Goal: Transaction & Acquisition: Purchase product/service

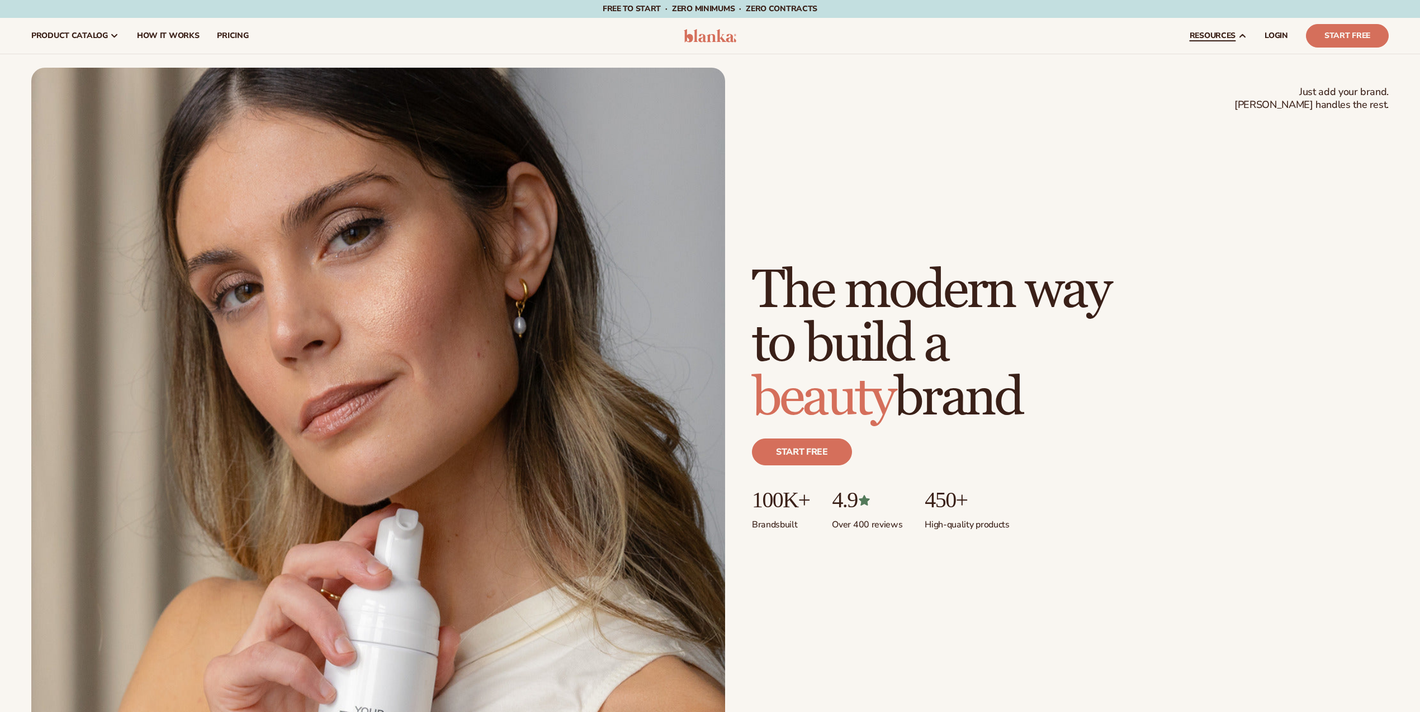
click at [1238, 36] on icon at bounding box center [1242, 35] width 9 height 9
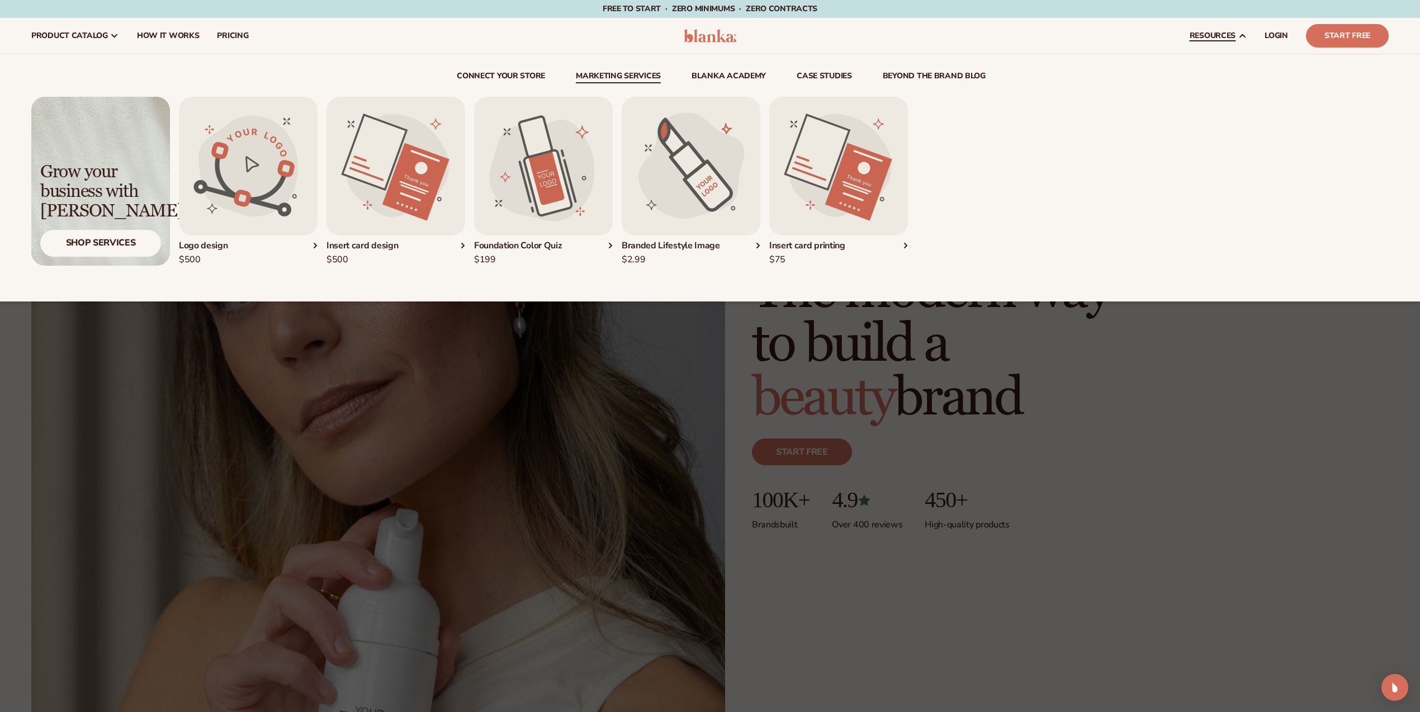
click at [618, 73] on link "Marketing services" at bounding box center [618, 77] width 85 height 11
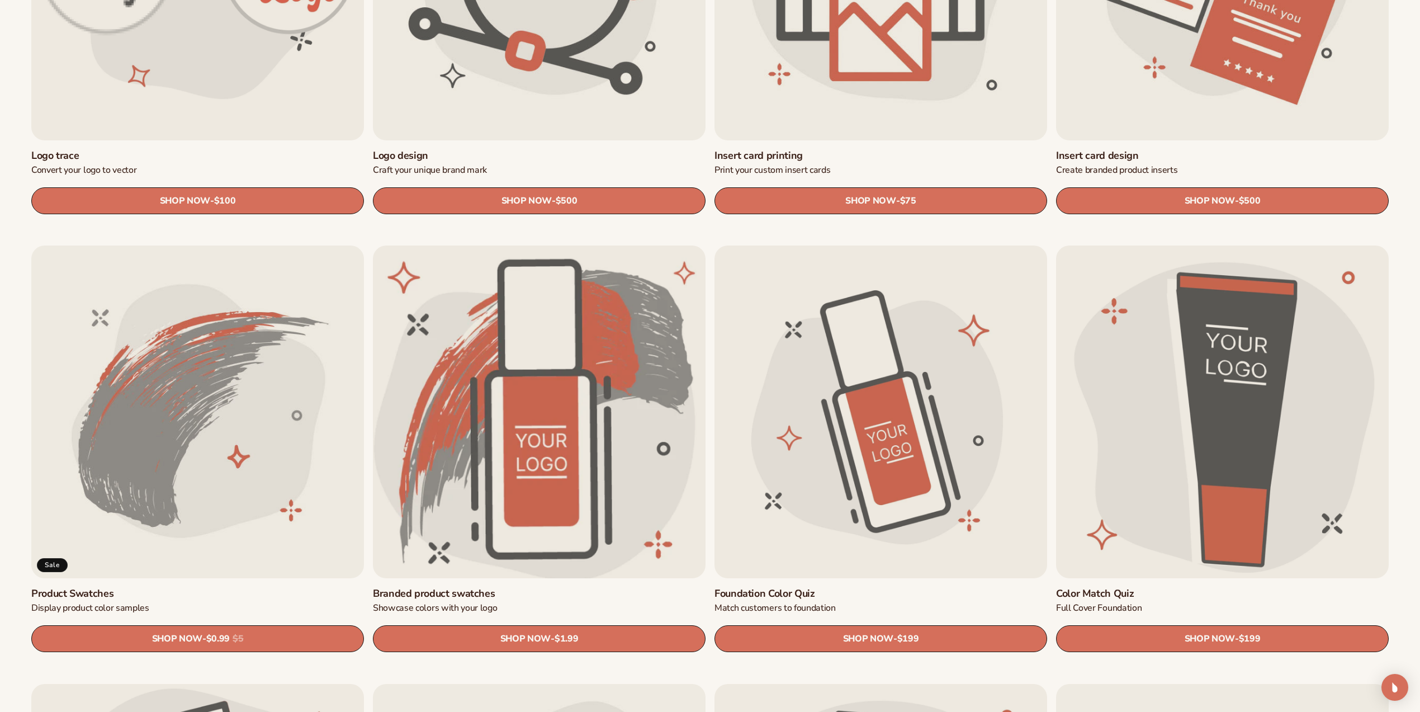
scroll to position [587, 0]
click at [560, 586] on link "Branded product swatches" at bounding box center [539, 592] width 333 height 13
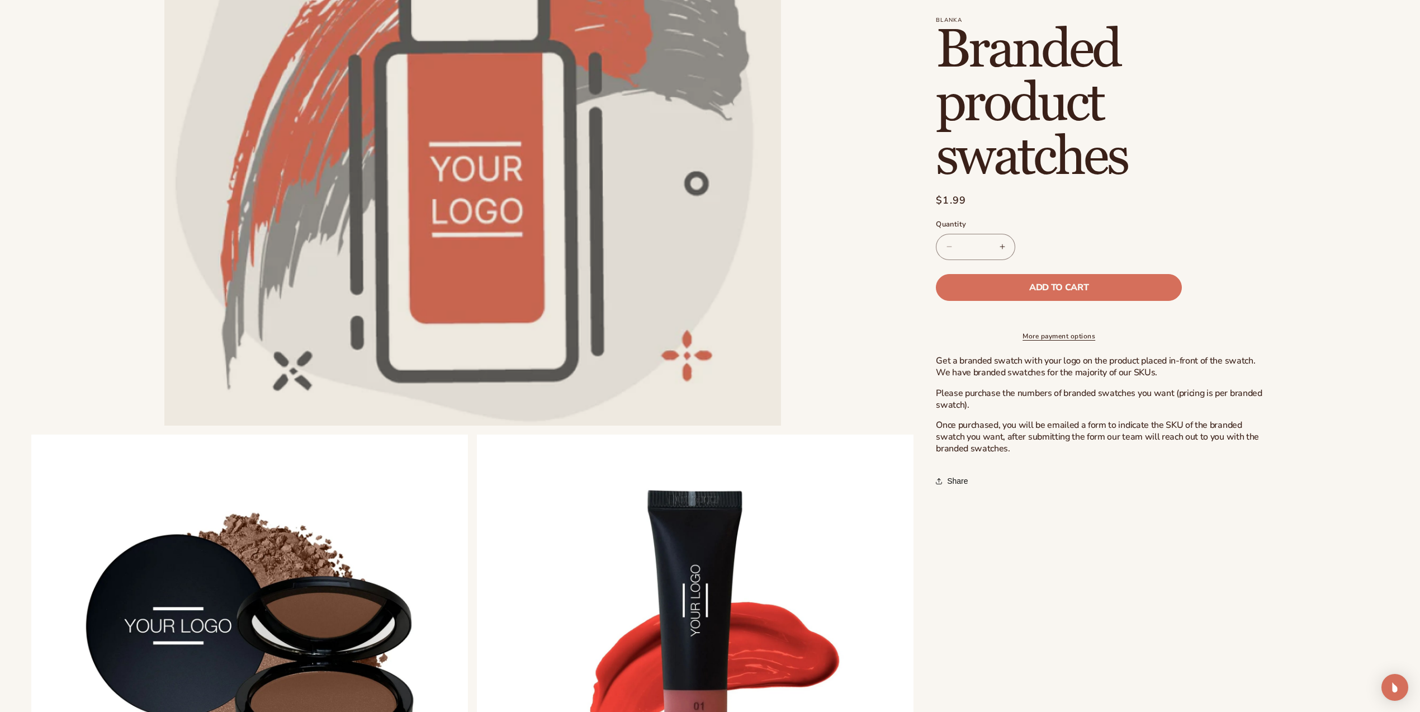
scroll to position [281, 0]
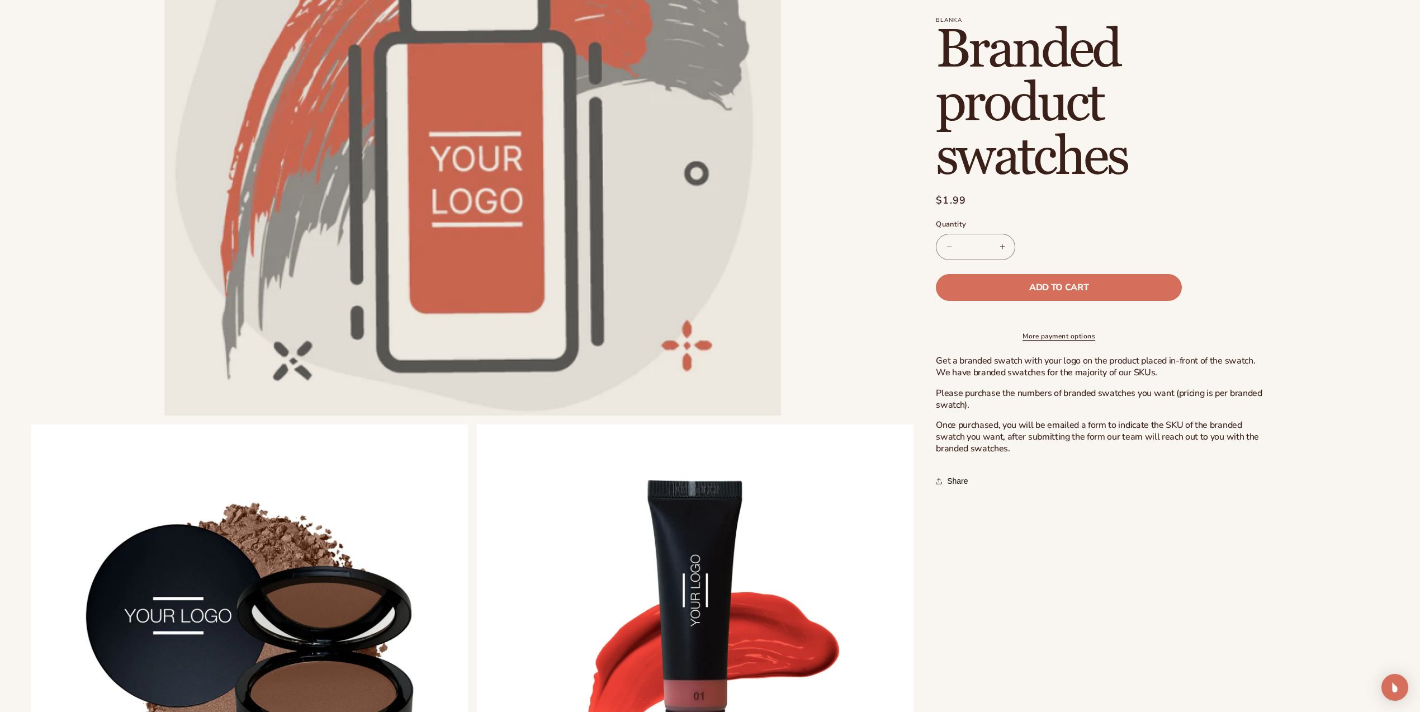
click at [1047, 411] on p "Please purchase the numbers of branded swatches you want (pricing is per brande…" at bounding box center [1103, 398] width 335 height 23
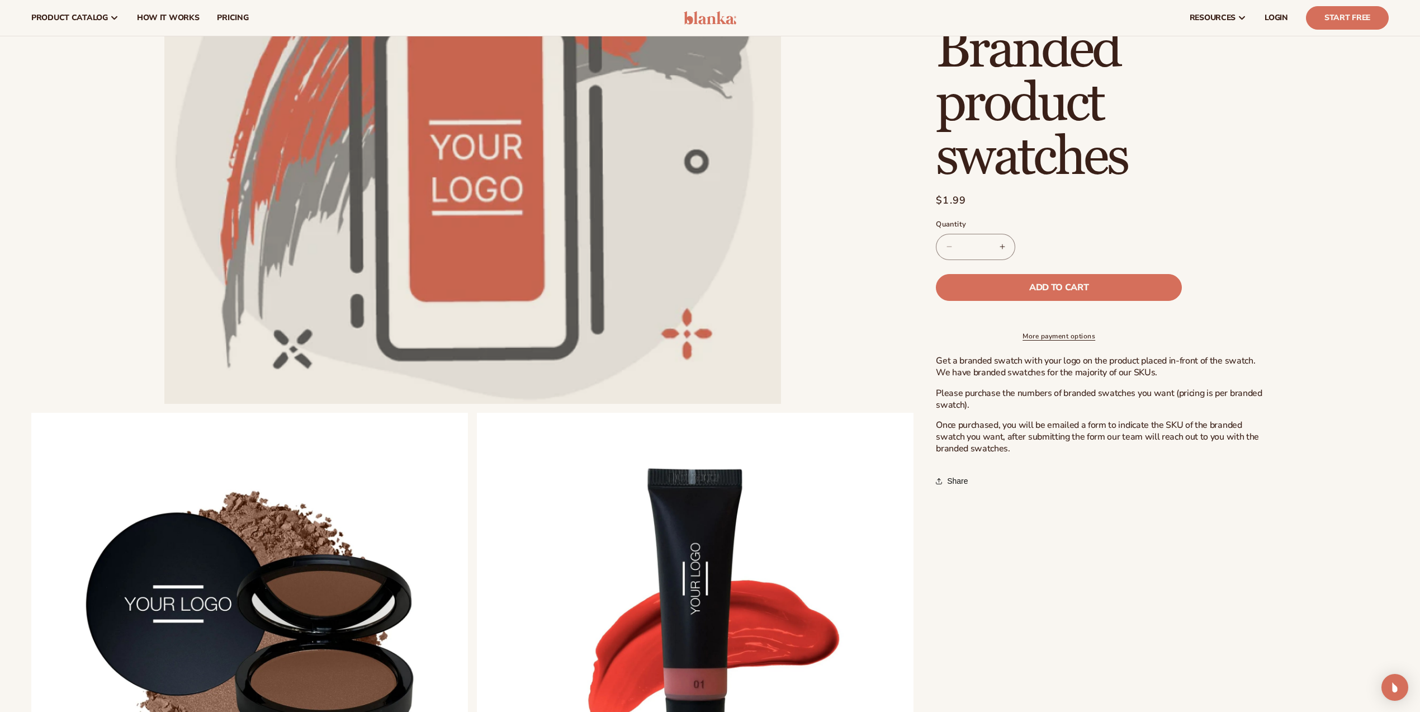
scroll to position [295, 0]
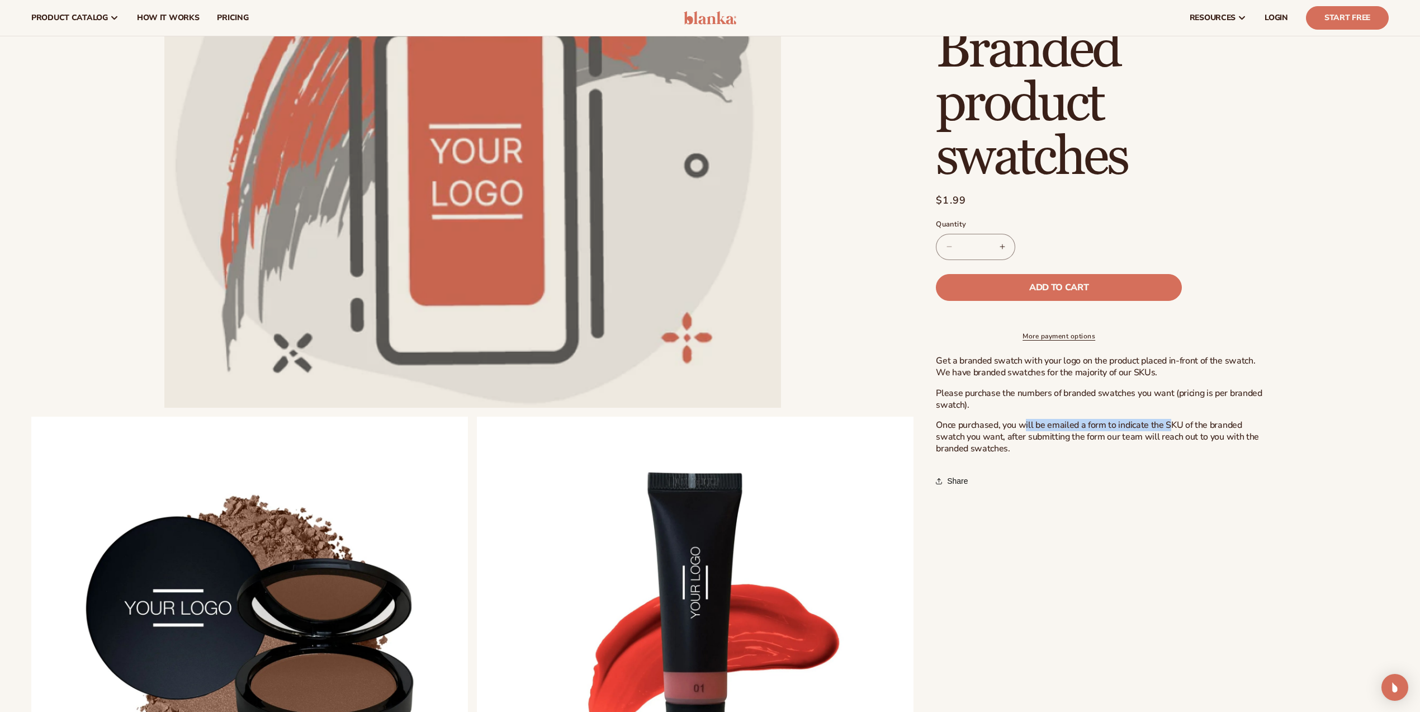
drag, startPoint x: 1026, startPoint y: 432, endPoint x: 1167, endPoint y: 432, distance: 140.9
click at [1167, 432] on p "Once purchased, you will be emailed a form to indicate the SKU of the branded s…" at bounding box center [1103, 436] width 335 height 35
click at [1072, 440] on p "Once purchased, you will be emailed a form to indicate the SKU of the branded s…" at bounding box center [1103, 436] width 335 height 35
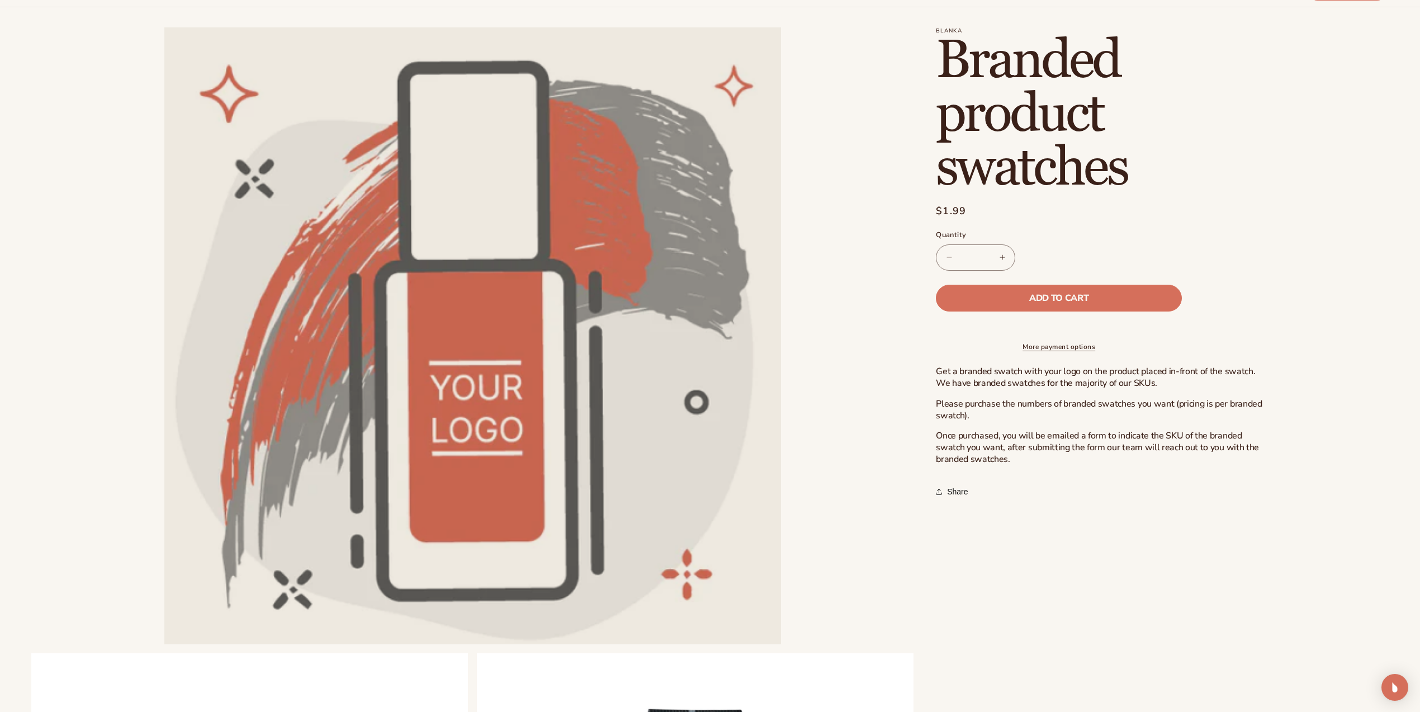
scroll to position [0, 0]
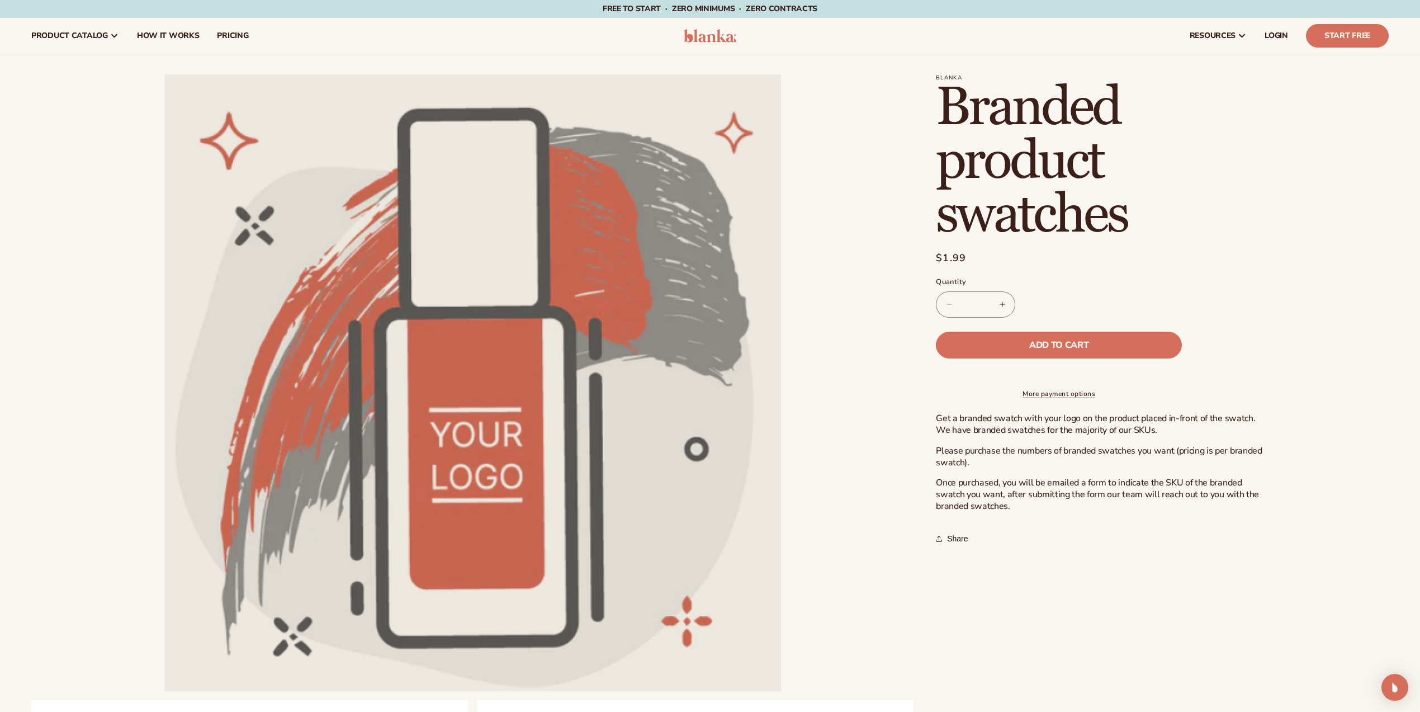
click at [1194, 230] on h1 "Branded product swatches" at bounding box center [1103, 161] width 335 height 161
click at [1234, 253] on div "Regular price $1.99 Sale price $1.99 Regular price Unit price / per Sale Sold o…" at bounding box center [1103, 259] width 335 height 18
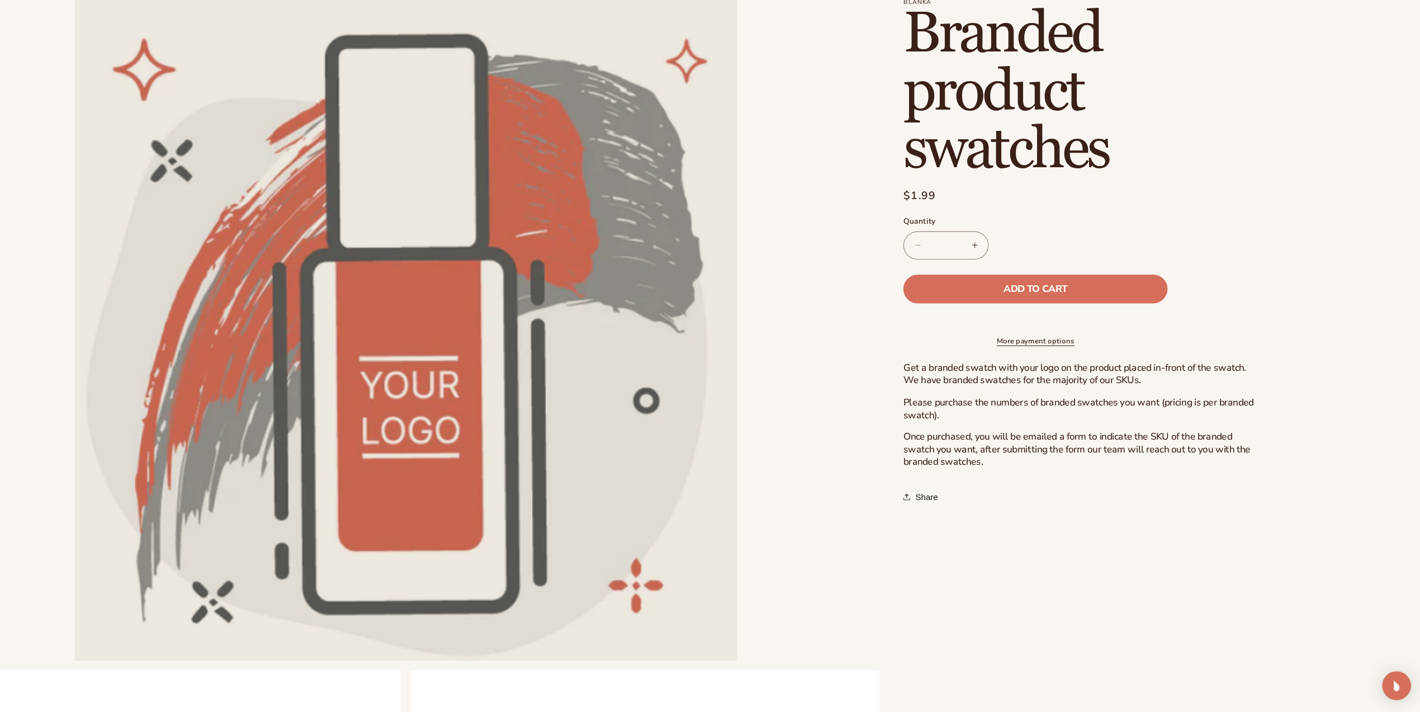
scroll to position [40, 0]
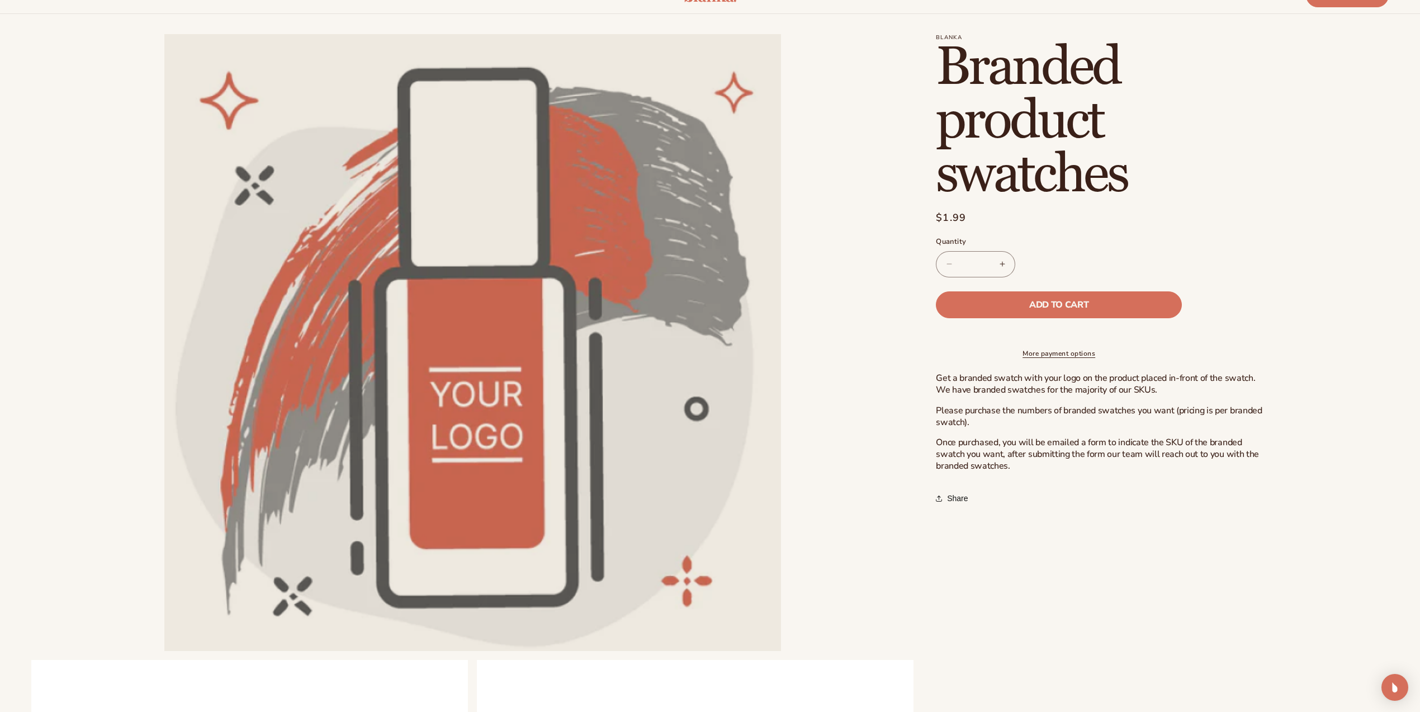
click at [1197, 471] on p "Once purchased, you will be emailed a form to indicate the SKU of the branded s…" at bounding box center [1103, 454] width 335 height 35
click at [1112, 444] on div "Get a branded swatch with your logo on the product placed in-front of the swatc…" at bounding box center [1103, 421] width 335 height 99
click at [1090, 440] on div "Get a branded swatch with your logo on the product placed in-front of the swatc…" at bounding box center [1103, 421] width 335 height 99
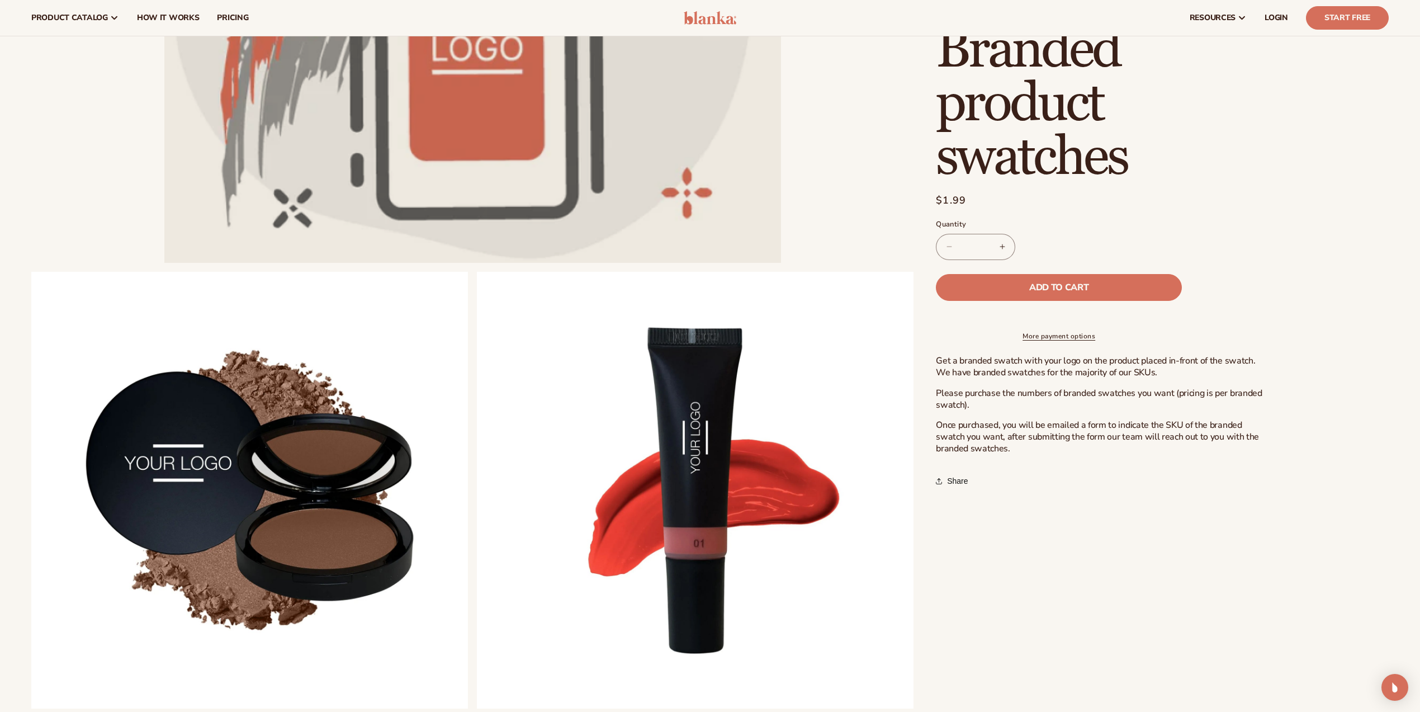
scroll to position [0, 0]
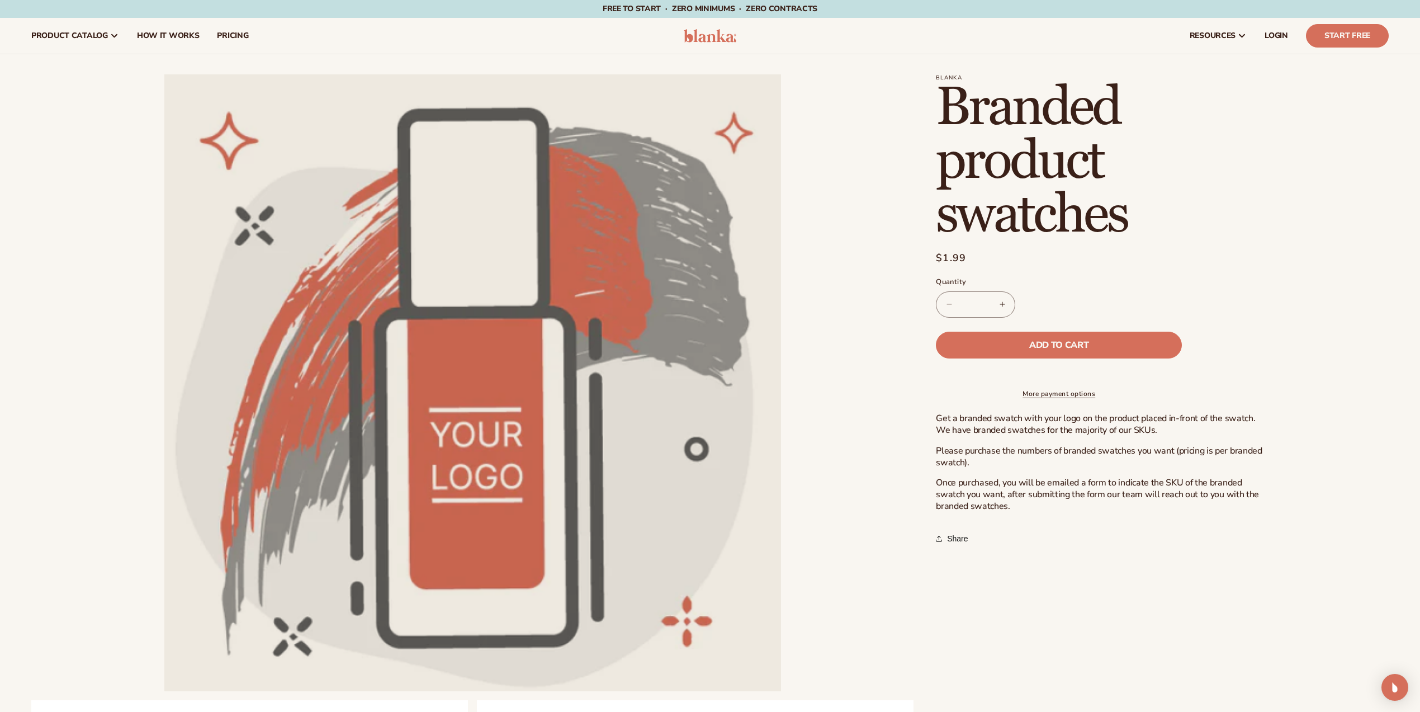
click at [1026, 160] on h1 "Branded product swatches" at bounding box center [1103, 161] width 335 height 161
